Goal: Contribute content

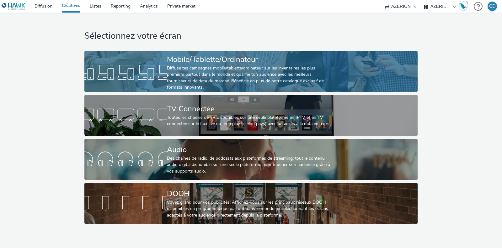
click at [180, 78] on div "Diffuse tes campagnes mobile/tablette/ordinateur sur les inventaires les plus p…" at bounding box center [249, 78] width 165 height 26
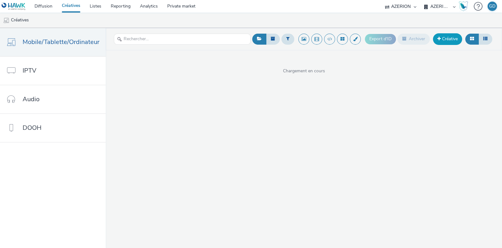
click at [450, 42] on link "Créative" at bounding box center [447, 38] width 29 height 11
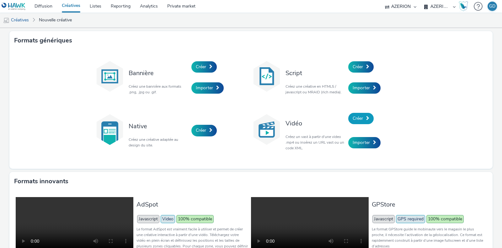
click at [366, 119] on span at bounding box center [367, 118] width 3 height 4
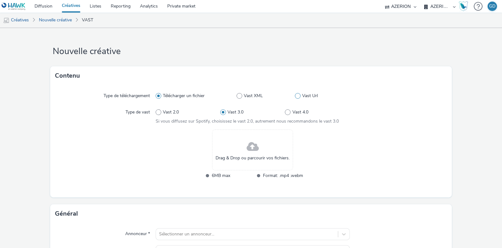
click at [295, 95] on span at bounding box center [298, 96] width 6 height 6
click at [295, 95] on input "Vast Url" at bounding box center [297, 96] width 4 height 4
radio input "false"
radio input "true"
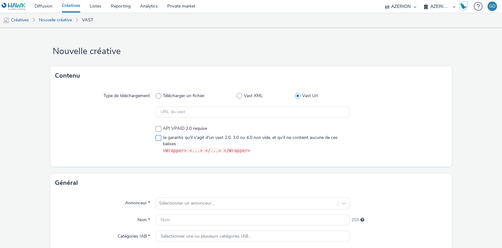
click at [156, 140] on label "Je garantis qu'il s'agit d'un vast 2.0, 3.0 ou 4.0 non vide, et qu'il ne contie…" at bounding box center [253, 143] width 194 height 19
checkbox input "true"
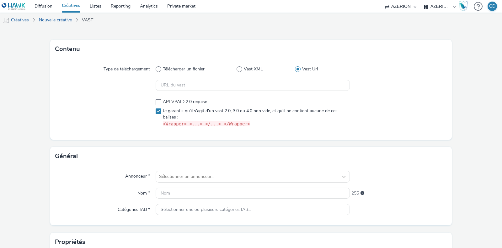
scroll to position [39, 0]
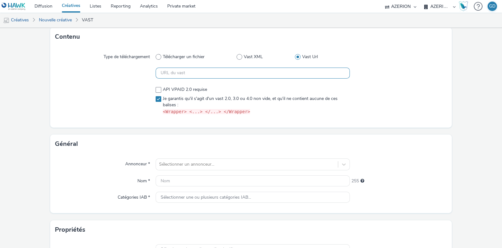
click at [198, 72] on input "text" at bounding box center [253, 72] width 194 height 11
paste input "https://vast.xpln.tech/vast?vastUrl=qf9t3be14508549965&xid=heroiks&yid=azerion&…"
type input "https://vast.xpln.tech/vast?vastUrl=qf9t3be14508549965&xid=heroiks&yid=azerion&…"
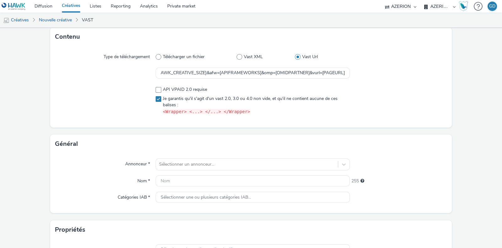
click at [196, 154] on div "Annonceur * Sélectionner un annonceur... Nom * 255 Catégories IAB * Sélectionne…" at bounding box center [251, 183] width 402 height 60
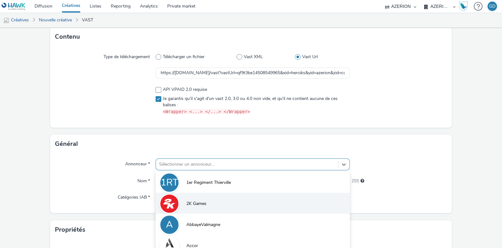
click at [189, 161] on div "option 2K Games focused, 2 of 10. 10 results available. Use Up and Down to choo…" at bounding box center [253, 164] width 194 height 12
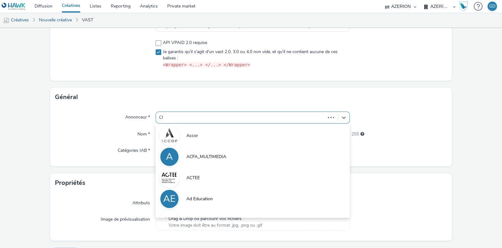
type input "COO"
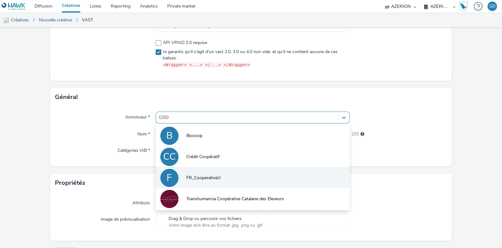
click at [210, 187] on li "F FR_CooperativeU" at bounding box center [253, 177] width 194 height 21
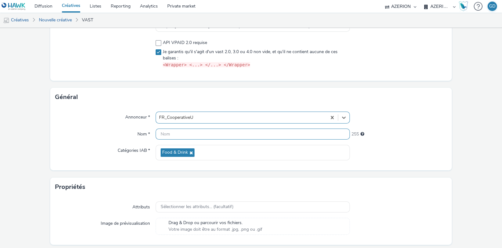
click at [201, 133] on input "text" at bounding box center [253, 133] width 194 height 11
click at [201, 133] on input "SU_VOL_50ans_" at bounding box center [253, 133] width 194 height 11
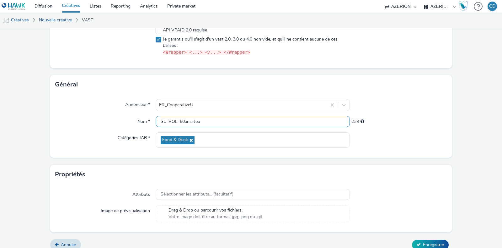
scroll to position [105, 0]
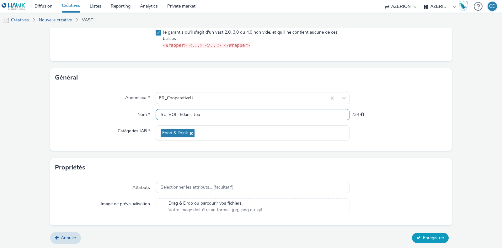
type input "SU_VOL_50ans_Jeu"
click at [427, 235] on span "Enregistrer" at bounding box center [433, 237] width 21 height 6
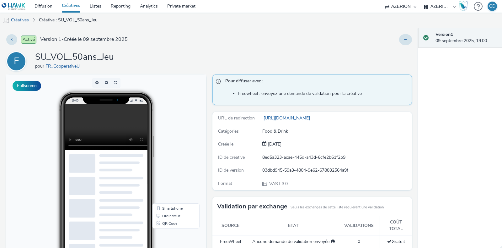
click at [67, 5] on link "Créatives" at bounding box center [71, 6] width 28 height 13
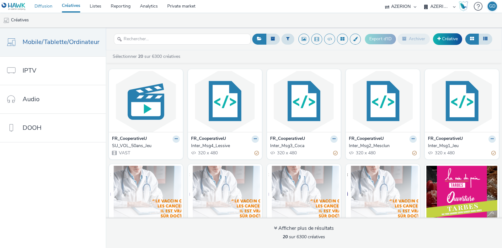
click at [51, 4] on link "Diffusion" at bounding box center [43, 6] width 27 height 13
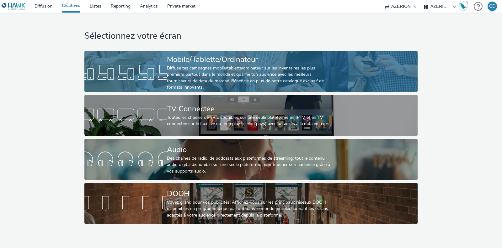
click at [207, 73] on div "Diffuse tes campagnes mobile/tablette/ordinateur sur les inventaires les plus p…" at bounding box center [249, 78] width 165 height 26
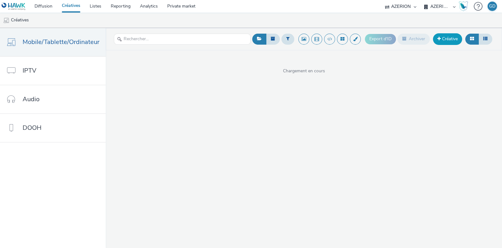
click at [449, 40] on link "Créative" at bounding box center [447, 38] width 29 height 11
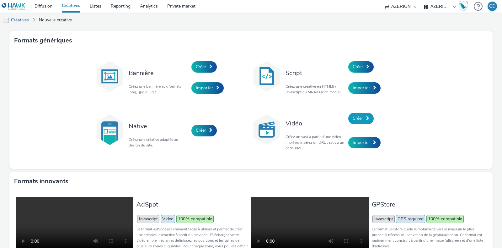
click at [370, 118] on link "Créer" at bounding box center [360, 118] width 25 height 11
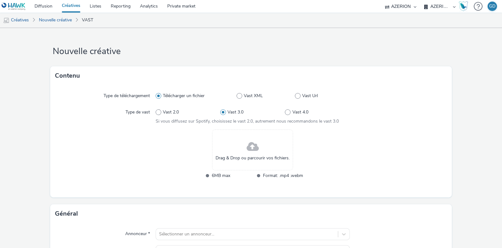
click at [236, 141] on div "Drag & Drop ou parcourir vos fichiers." at bounding box center [252, 149] width 81 height 41
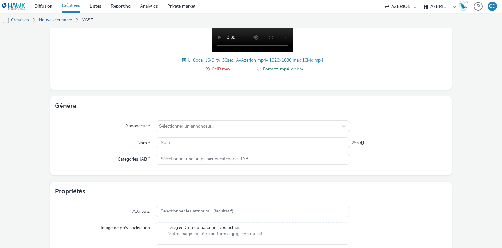
scroll to position [39, 0]
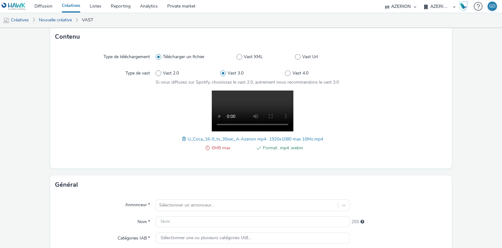
click at [336, 116] on div "6MB max Format: .mp4 .webm U_Coca_16-9_tv_30sec_A-Azerion mp4- 1920x1080 max 10…" at bounding box center [253, 123] width 194 height 67
click at [206, 146] on span at bounding box center [208, 148] width 4 height 8
click at [212, 149] on span "6MB max" at bounding box center [232, 148] width 40 height 8
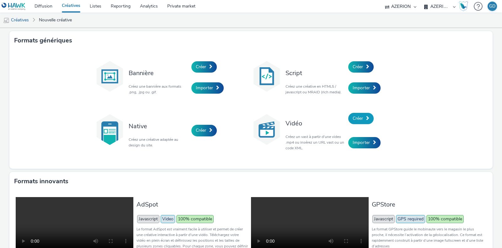
click at [359, 121] on link "Créer" at bounding box center [360, 118] width 25 height 11
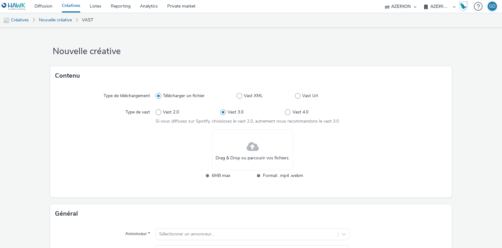
click at [242, 152] on div "Drag & Drop ou parcourir vos fichiers." at bounding box center [252, 149] width 81 height 41
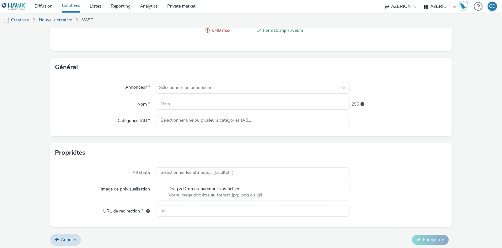
scroll to position [157, 0]
click at [201, 90] on div at bounding box center [247, 87] width 176 height 8
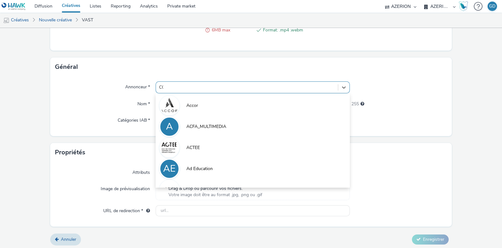
type input "COO"
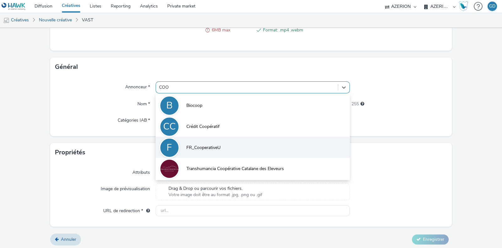
click at [219, 150] on li "F FR_CooperativeU" at bounding box center [253, 147] width 194 height 21
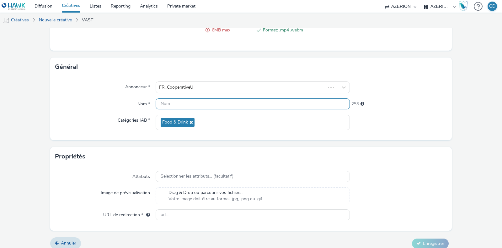
click at [199, 104] on input "text" at bounding box center [253, 103] width 194 height 11
type input "v"
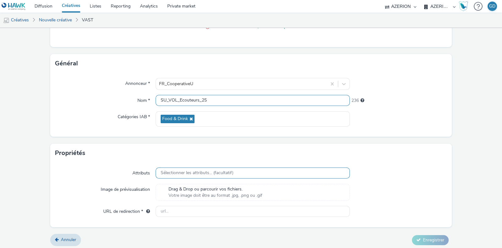
scroll to position [162, 0]
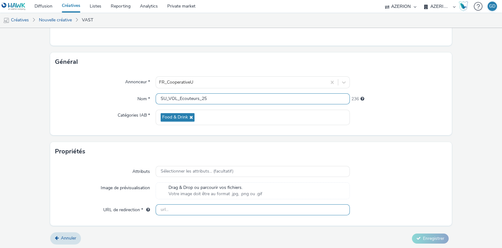
type input "SU_VOL_Ecouteurs_25"
click at [205, 207] on input "text" at bounding box center [253, 209] width 194 height 11
type input "[URL][DOMAIN_NAME]"
click at [384, 167] on div at bounding box center [398, 171] width 97 height 11
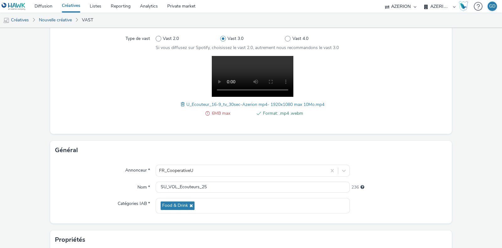
scroll to position [83, 0]
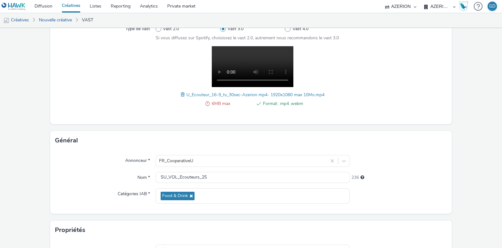
click at [278, 105] on span "Format: .mp4 .webm" at bounding box center [283, 104] width 40 height 8
click at [212, 100] on span "6MB max" at bounding box center [232, 104] width 40 height 8
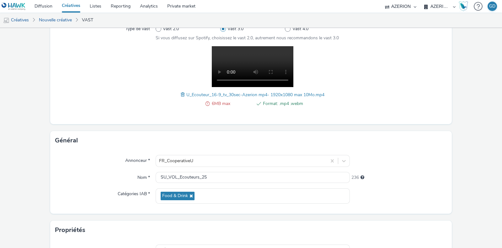
click at [207, 104] on li "6MB max" at bounding box center [227, 104] width 50 height 8
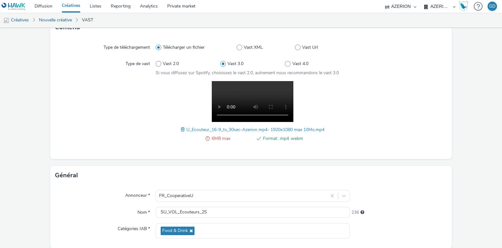
scroll to position [0, 0]
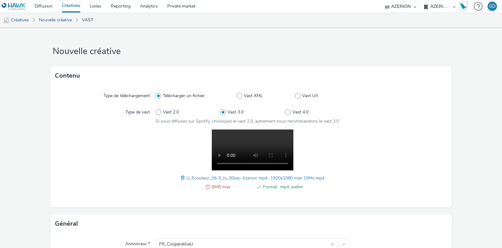
click at [338, 153] on div "6MB max Format: .mp4 .webm U_Ecouteur_16-9_tv_30sec-Azerion mp4- 1920x1080 max …" at bounding box center [253, 162] width 194 height 67
click at [265, 186] on span "Format: .mp4 .webm" at bounding box center [283, 187] width 40 height 8
click at [181, 177] on span at bounding box center [184, 177] width 6 height 7
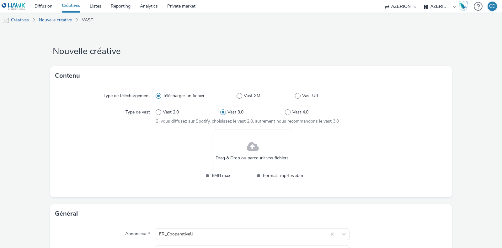
click at [247, 155] on span "Drag & Drop ou parcourir vos fichiers." at bounding box center [253, 158] width 74 height 6
click at [45, 2] on link "Diffusion" at bounding box center [43, 6] width 27 height 13
